Goal: Task Accomplishment & Management: Use online tool/utility

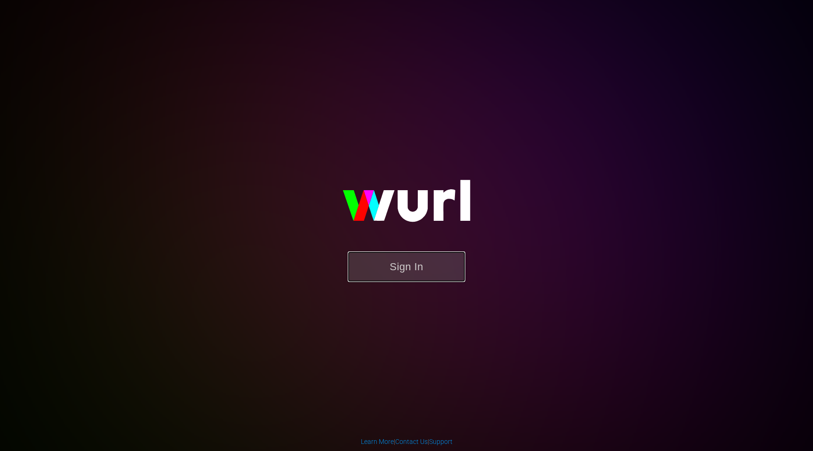
click at [414, 271] on button "Sign In" at bounding box center [407, 266] width 118 height 31
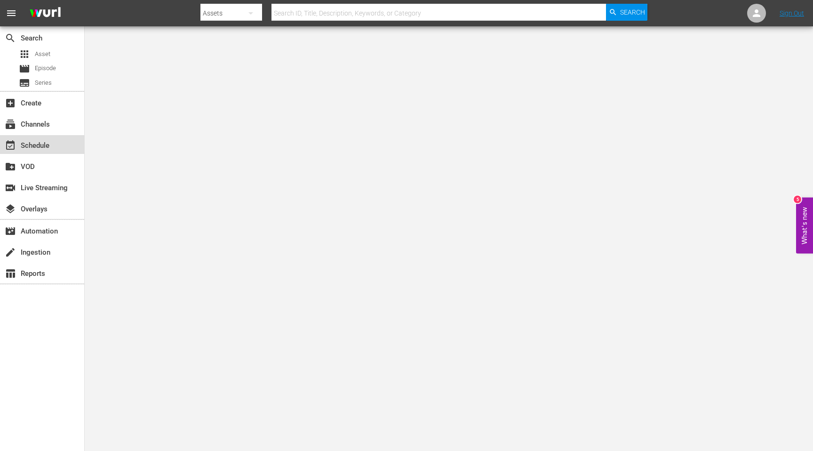
click at [40, 140] on div "event_available Schedule" at bounding box center [26, 144] width 53 height 8
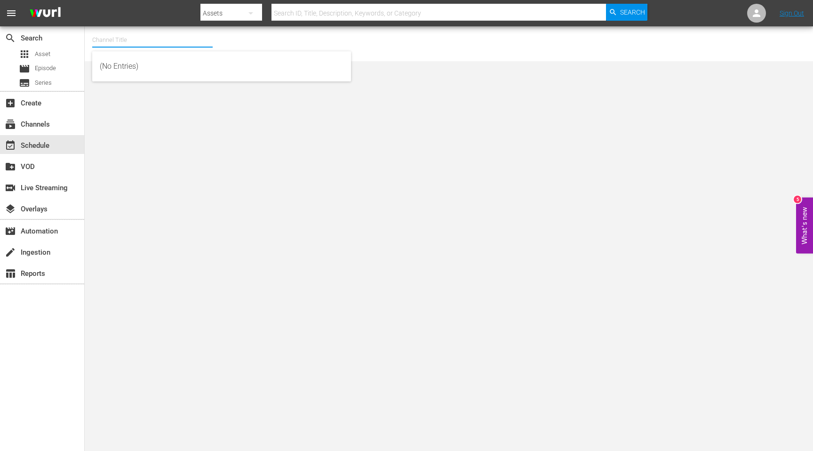
click at [148, 35] on input "text" at bounding box center [152, 40] width 120 height 23
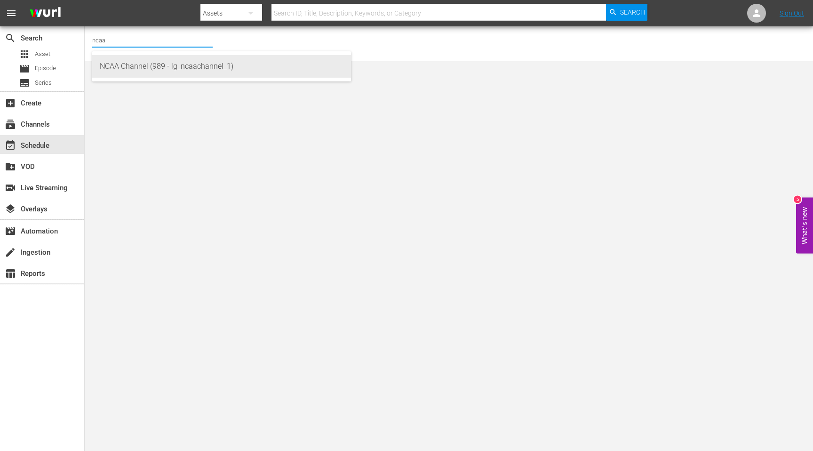
click at [167, 64] on div "NCAA Channel (989 - lg_ncaachannel_1)" at bounding box center [222, 66] width 244 height 23
type input "NCAA Channel (989 - lg_ncaachannel_1)"
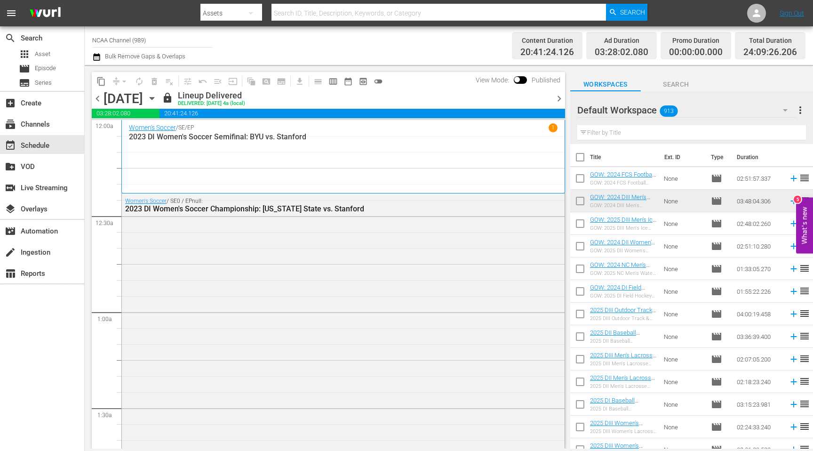
click at [157, 97] on icon "button" at bounding box center [152, 98] width 10 height 10
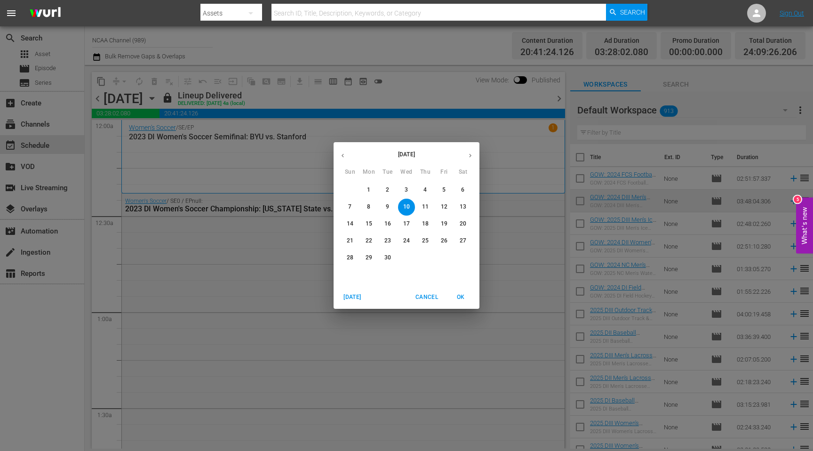
click at [464, 206] on p "13" at bounding box center [463, 207] width 7 height 8
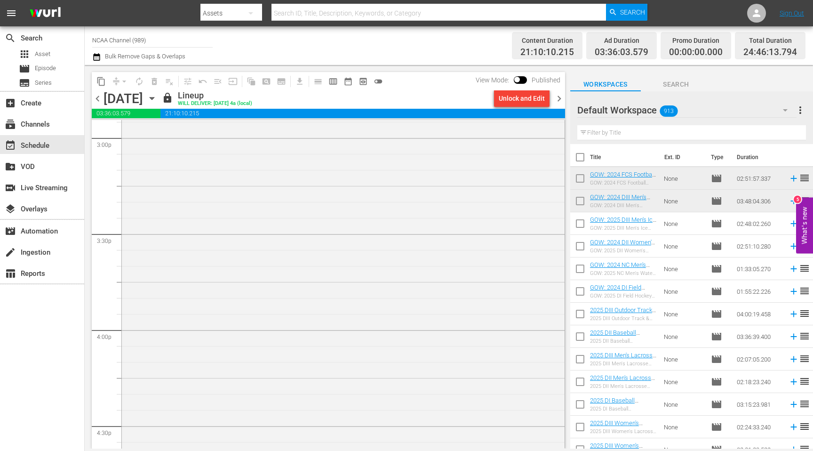
scroll to position [3313, 0]
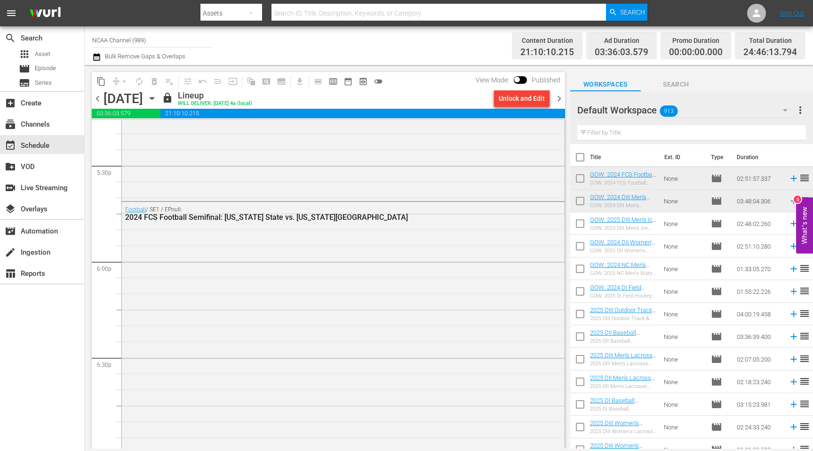
click at [559, 97] on span "chevron_right" at bounding box center [559, 99] width 12 height 12
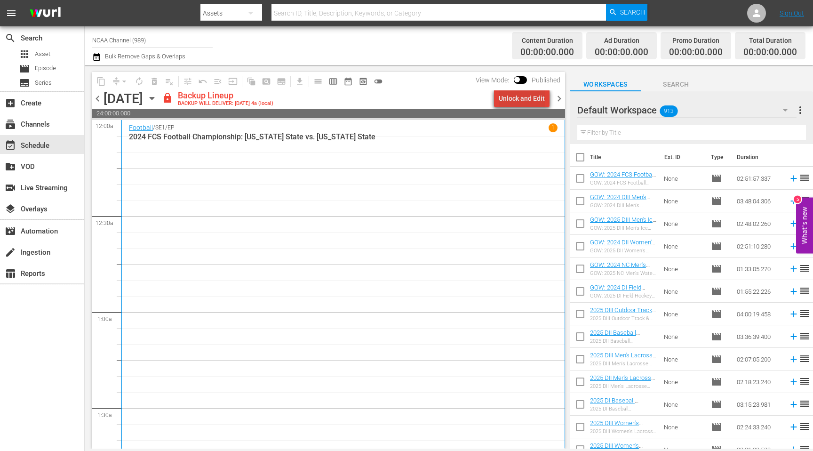
click at [526, 95] on div "Unlock and Edit" at bounding box center [522, 98] width 46 height 17
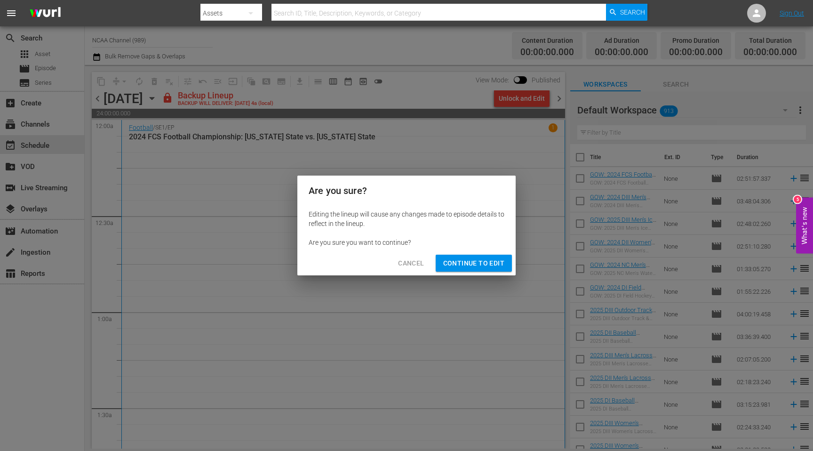
click at [468, 267] on span "Continue to Edit" at bounding box center [473, 263] width 61 height 12
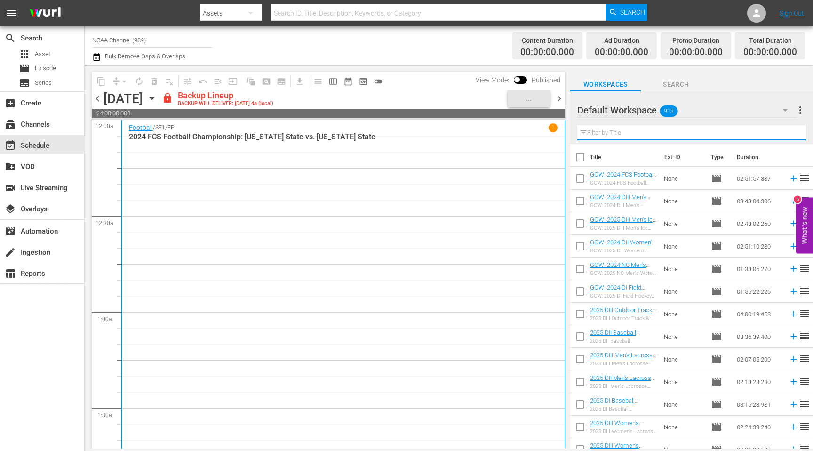
click at [614, 140] on div at bounding box center [691, 140] width 229 height 0
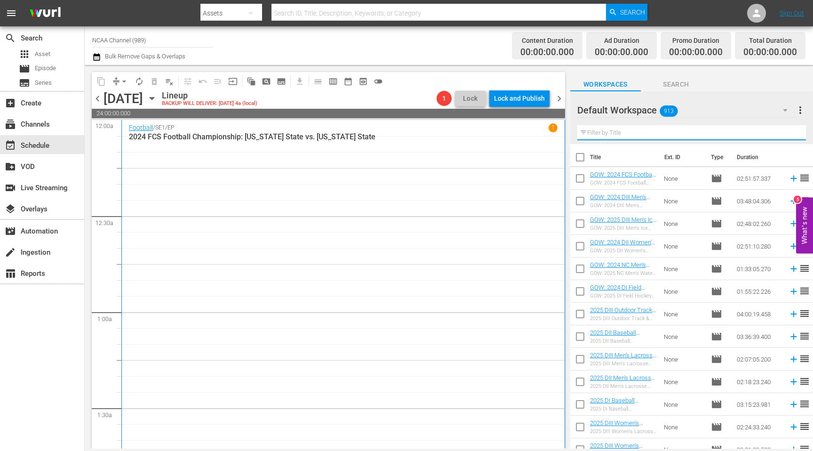
click at [624, 134] on input "text" at bounding box center [691, 132] width 229 height 15
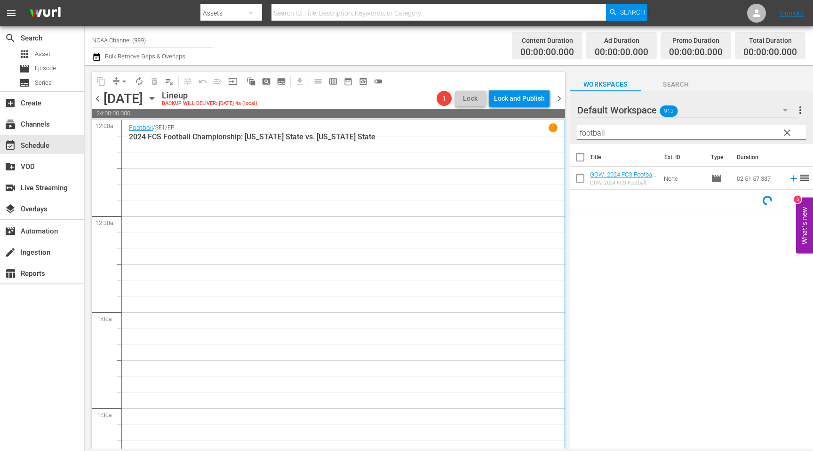
type input "football"
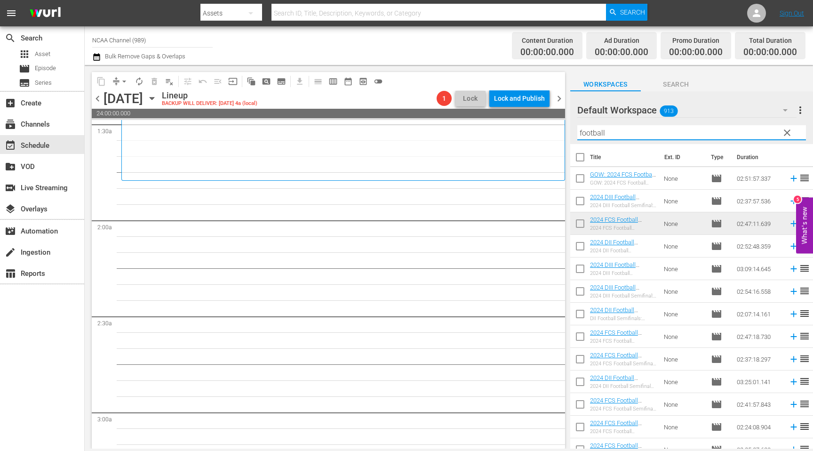
scroll to position [285, 0]
